Goal: Entertainment & Leisure: Consume media (video, audio)

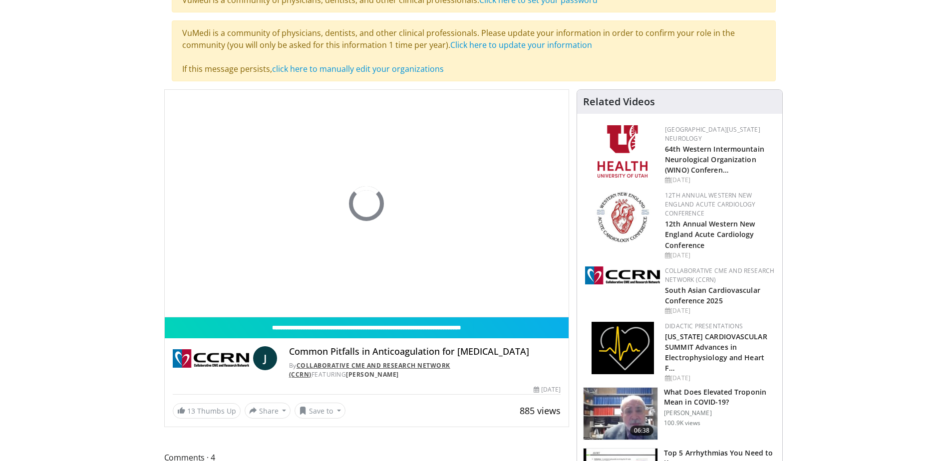
scroll to position [100, 0]
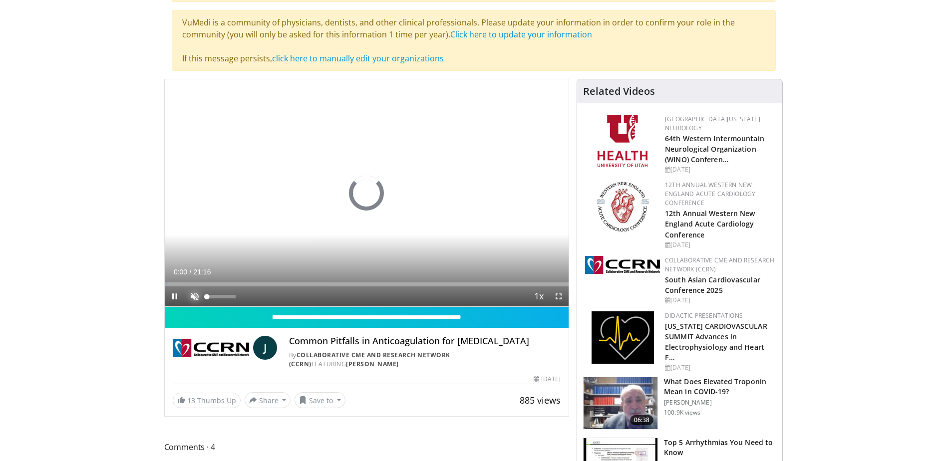
click at [194, 290] on span "Video Player" at bounding box center [195, 296] width 20 height 20
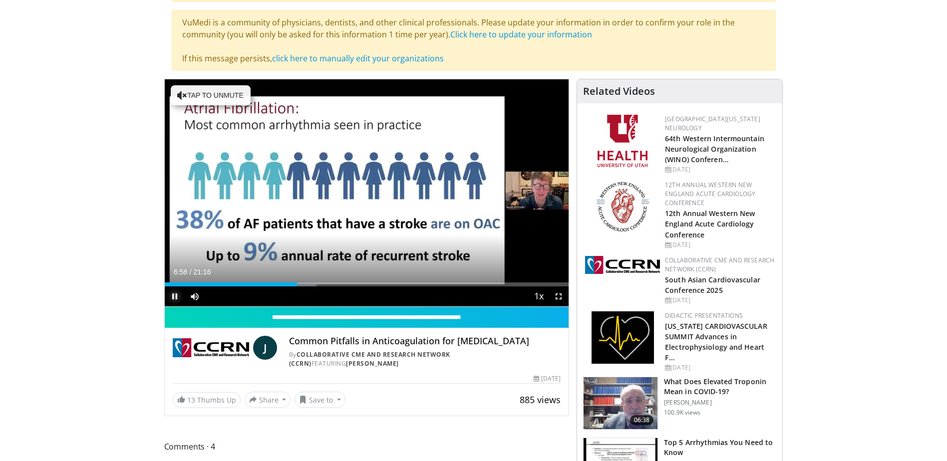
click at [174, 298] on span "Video Player" at bounding box center [175, 296] width 20 height 20
click at [173, 297] on span "Video Player" at bounding box center [175, 296] width 20 height 20
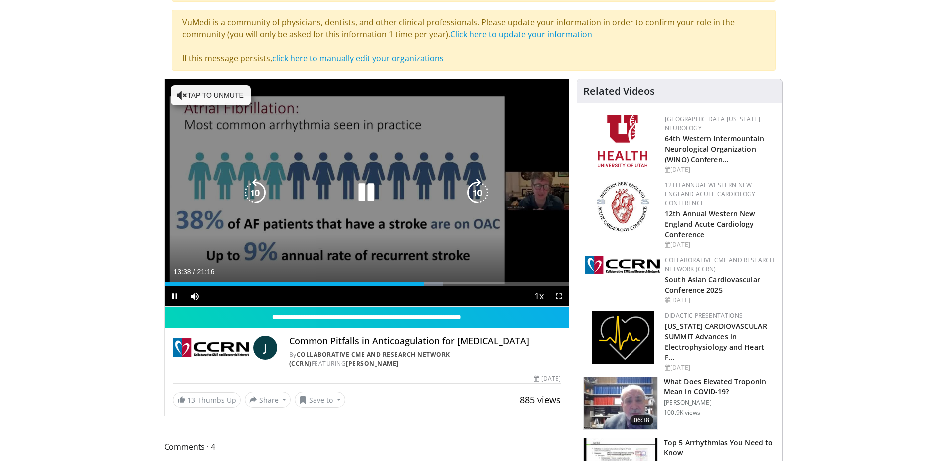
click at [363, 191] on icon "Video Player" at bounding box center [366, 193] width 28 height 28
